Goal: Check status

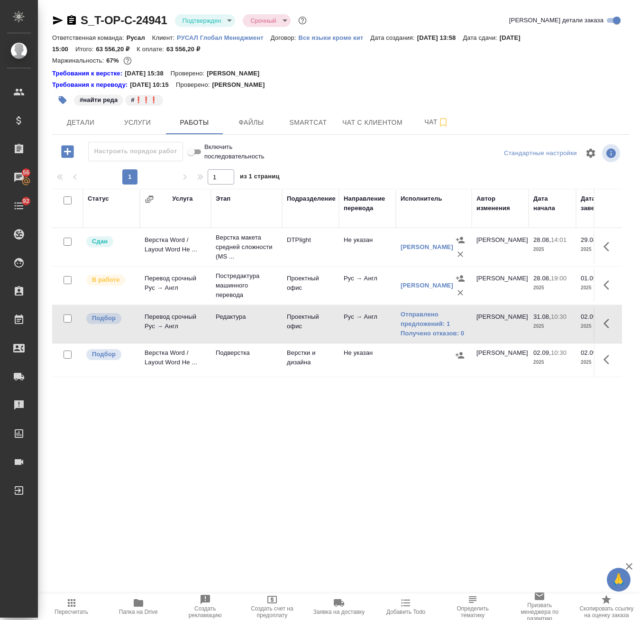
click at [134, 601] on icon "button" at bounding box center [138, 603] width 9 height 8
click at [425, 131] on button "Чат" at bounding box center [436, 123] width 57 height 24
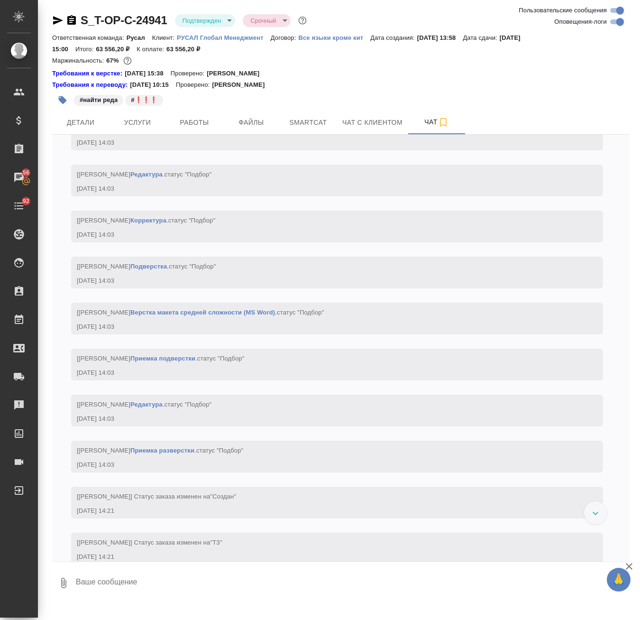
scroll to position [427, 0]
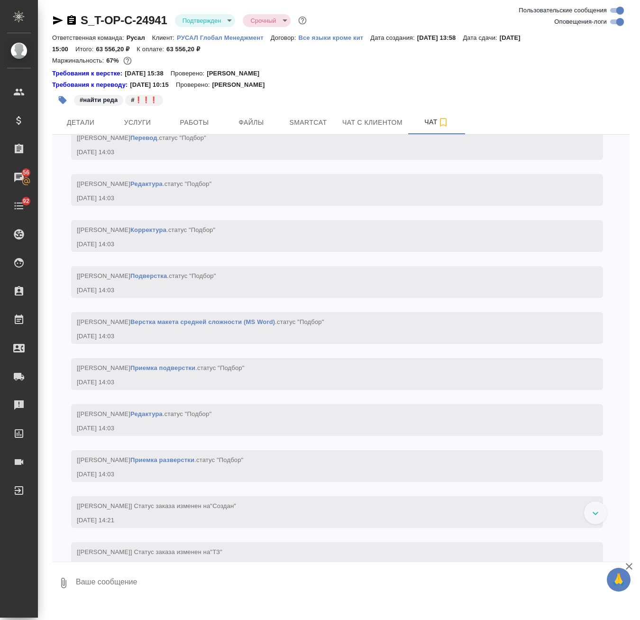
drag, startPoint x: 61, startPoint y: 18, endPoint x: 121, endPoint y: 98, distance: 100.5
click at [61, 18] on icon "button" at bounding box center [57, 20] width 11 height 11
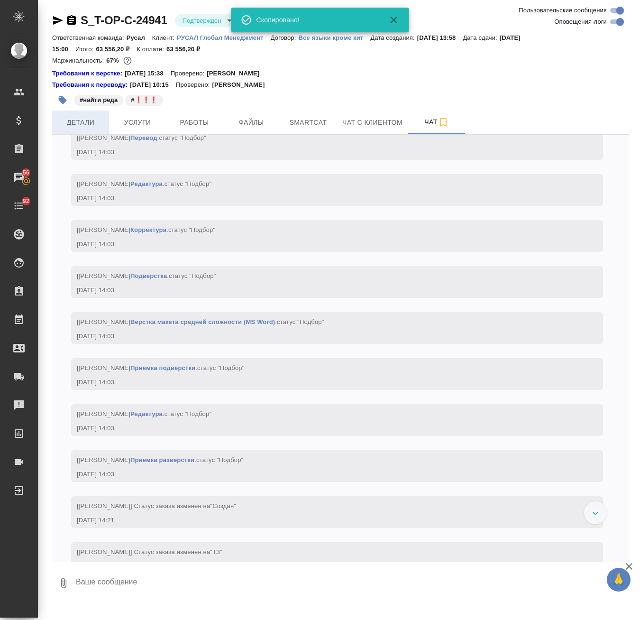
click at [90, 117] on span "Детали" at bounding box center [81, 123] width 46 height 12
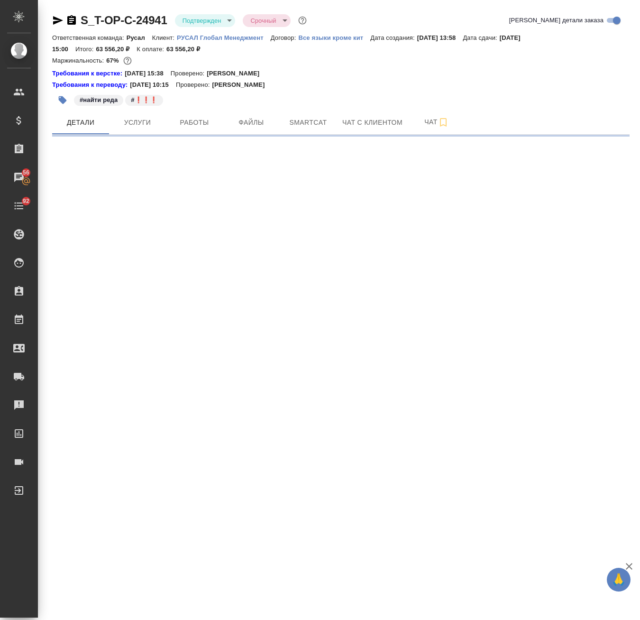
select select "RU"
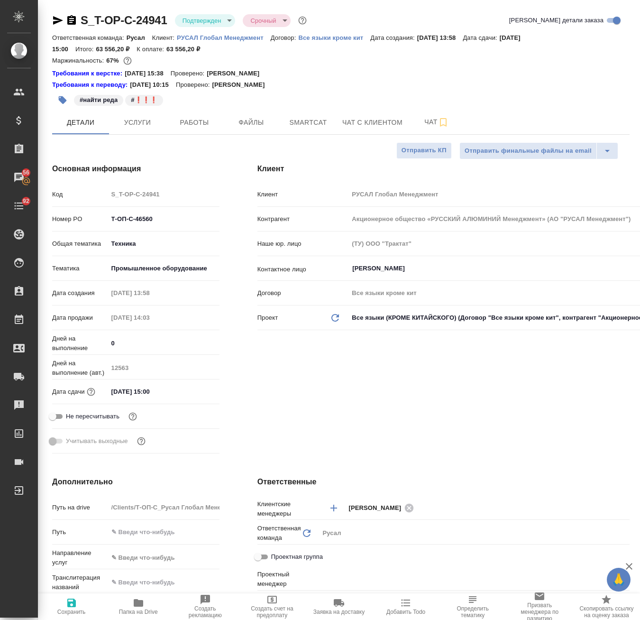
type textarea "x"
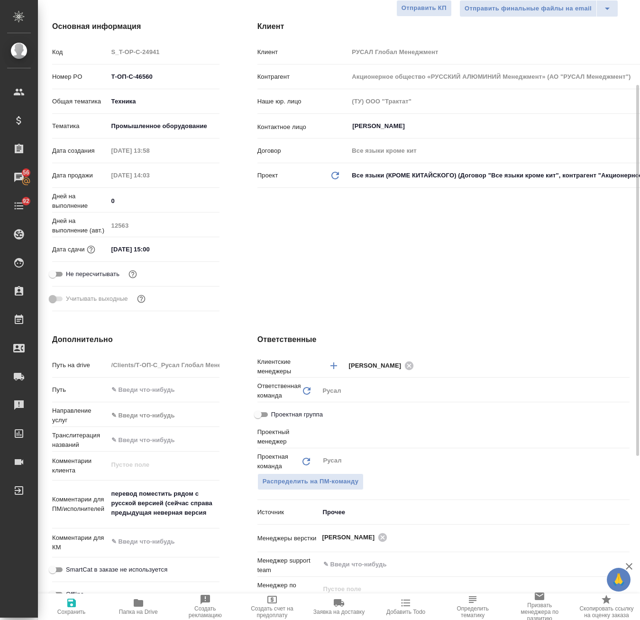
type input "[PERSON_NAME]"
type textarea "x"
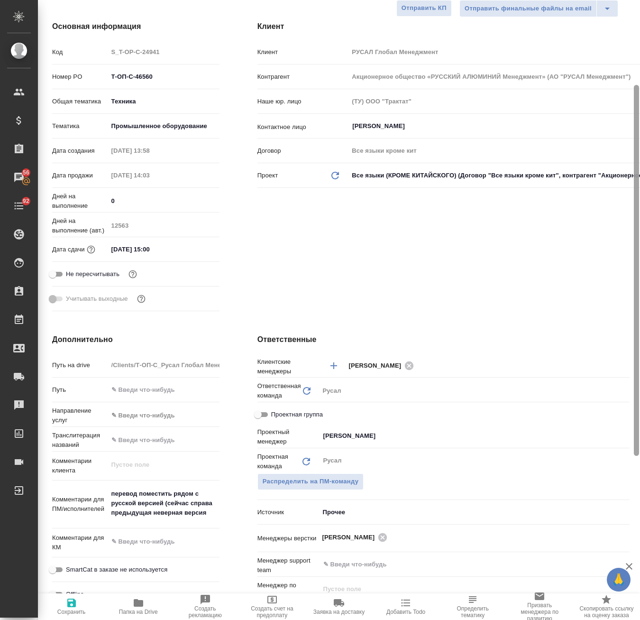
type textarea "x"
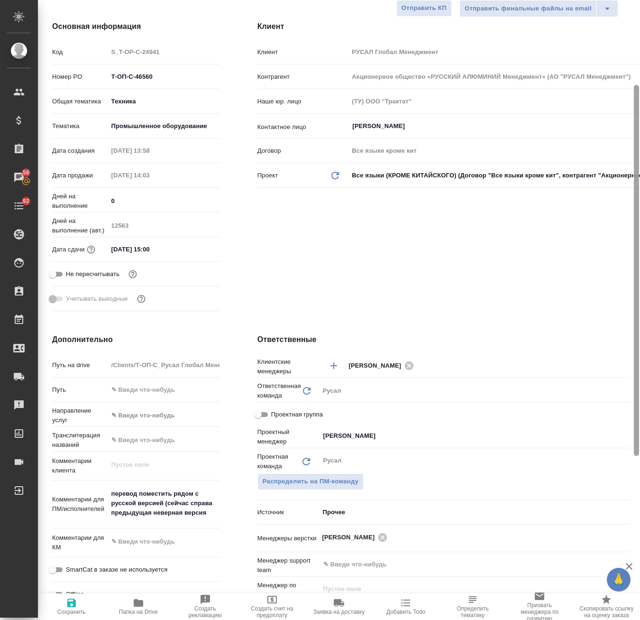
type textarea "x"
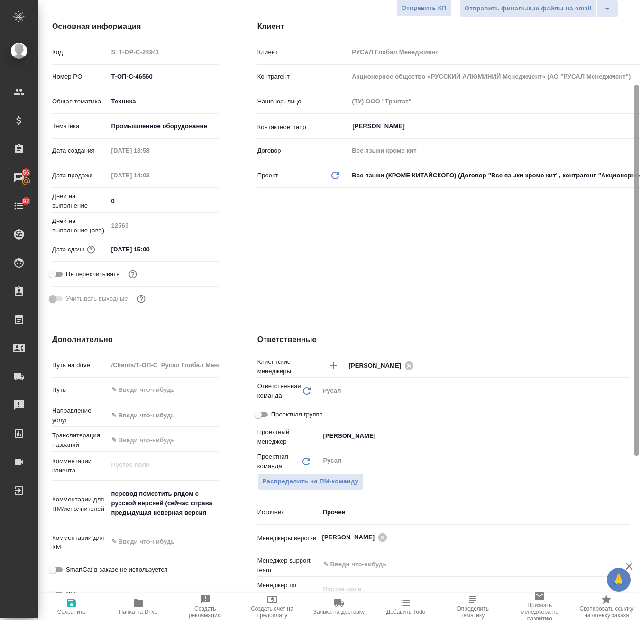
type textarea "x"
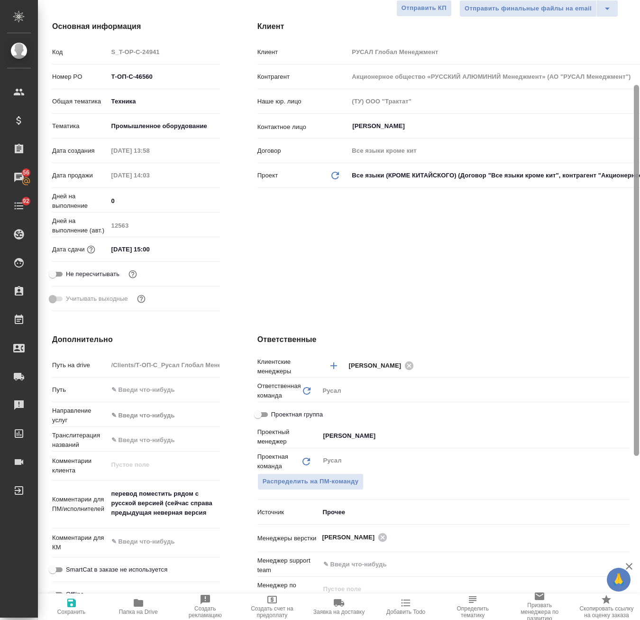
type textarea "x"
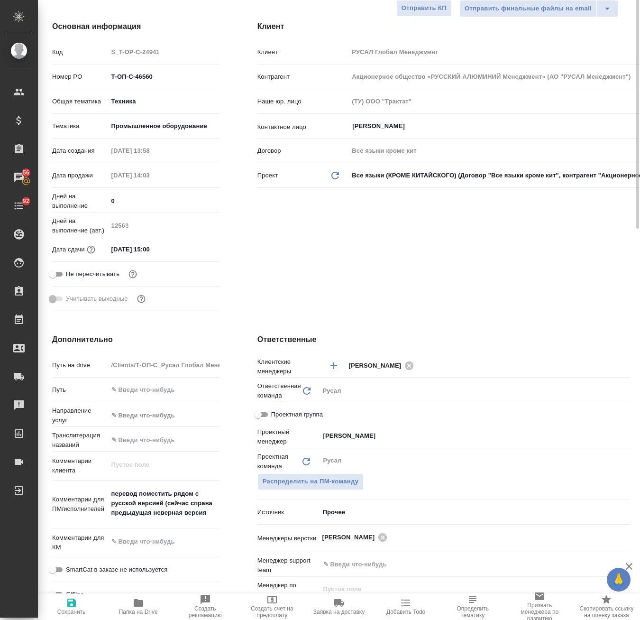
scroll to position [0, 0]
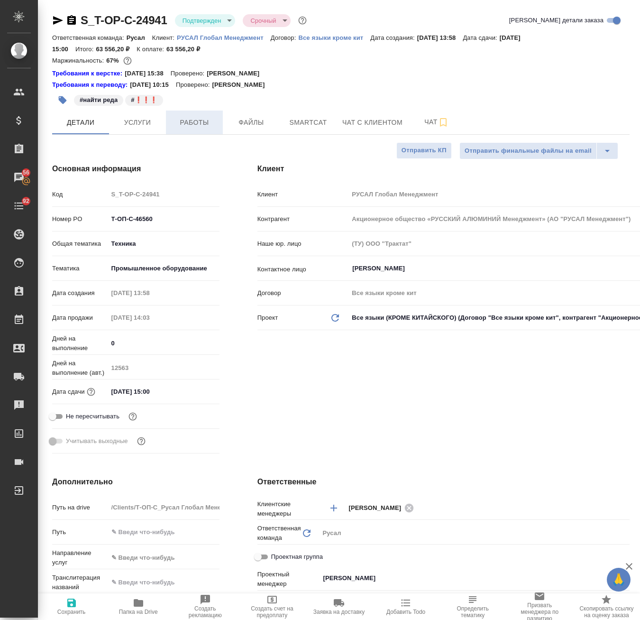
click at [204, 119] on span "Работы" at bounding box center [195, 123] width 46 height 12
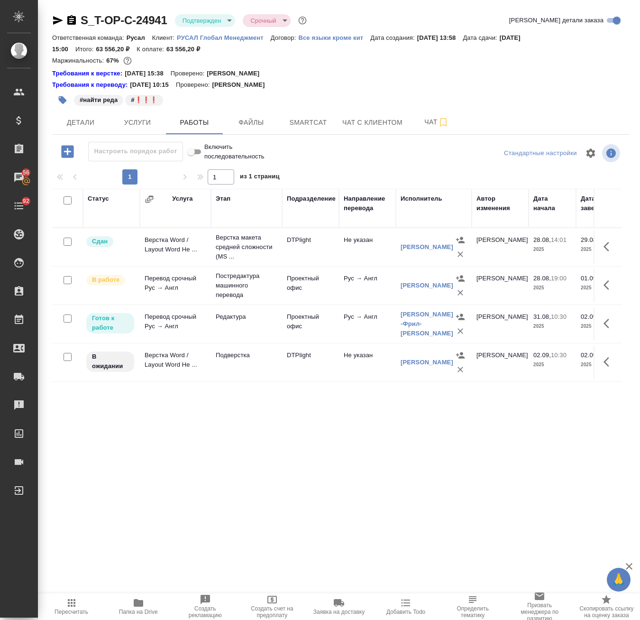
click at [59, 22] on icon "button" at bounding box center [57, 20] width 11 height 11
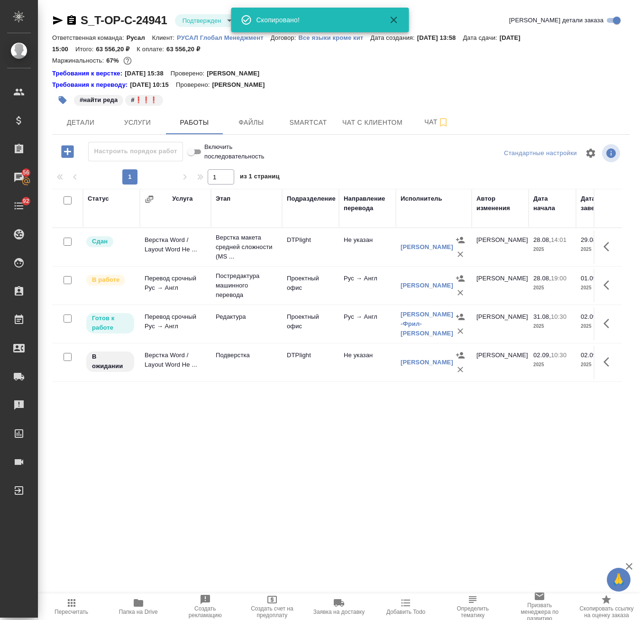
click at [134, 484] on div "Статус Услуга Этап Подразделение Направление перевода Исполнитель Автор изменен…" at bounding box center [337, 473] width 570 height 569
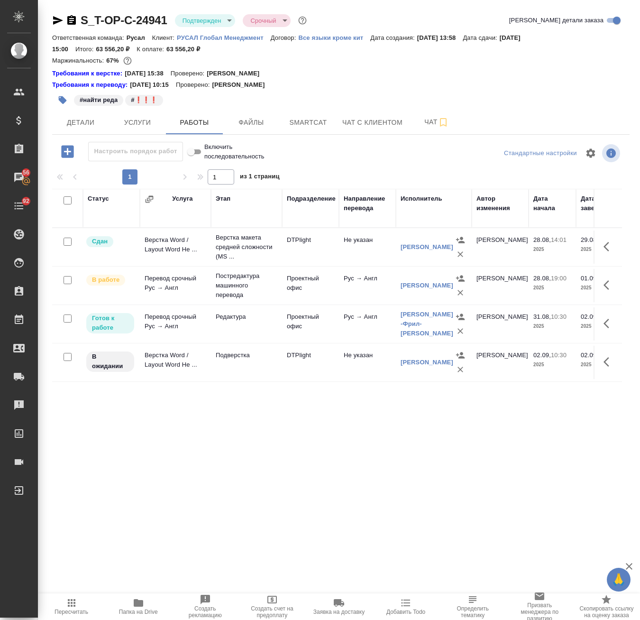
click at [131, 482] on div "Статус Услуга Этап Подразделение Направление перевода Исполнитель Автор изменен…" at bounding box center [337, 473] width 570 height 569
click at [93, 121] on span "Детали" at bounding box center [81, 123] width 46 height 12
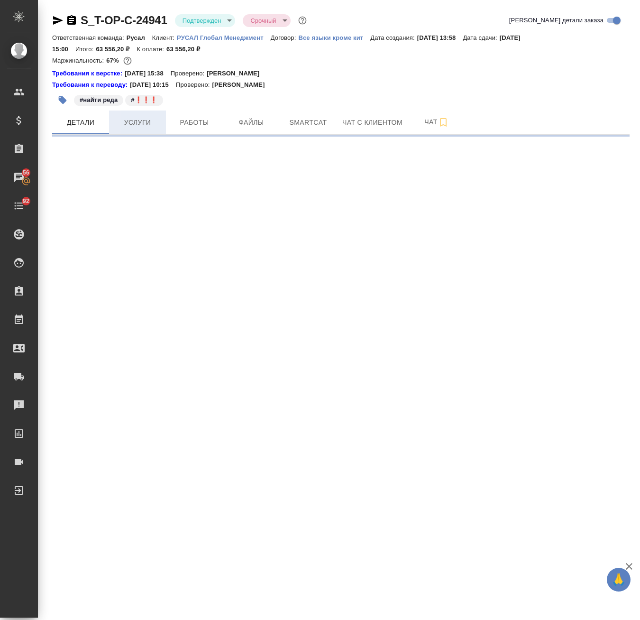
select select "RU"
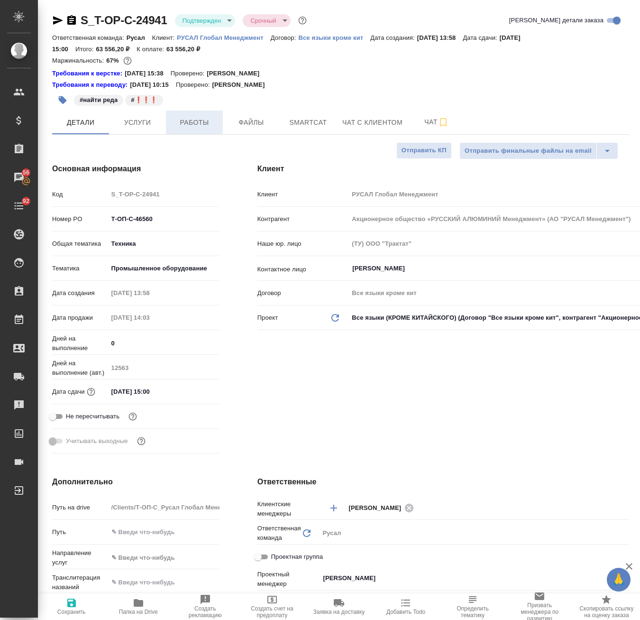
type textarea "x"
click at [170, 120] on button "Работы" at bounding box center [194, 123] width 57 height 24
